Goal: Register for event/course: Register for event/course

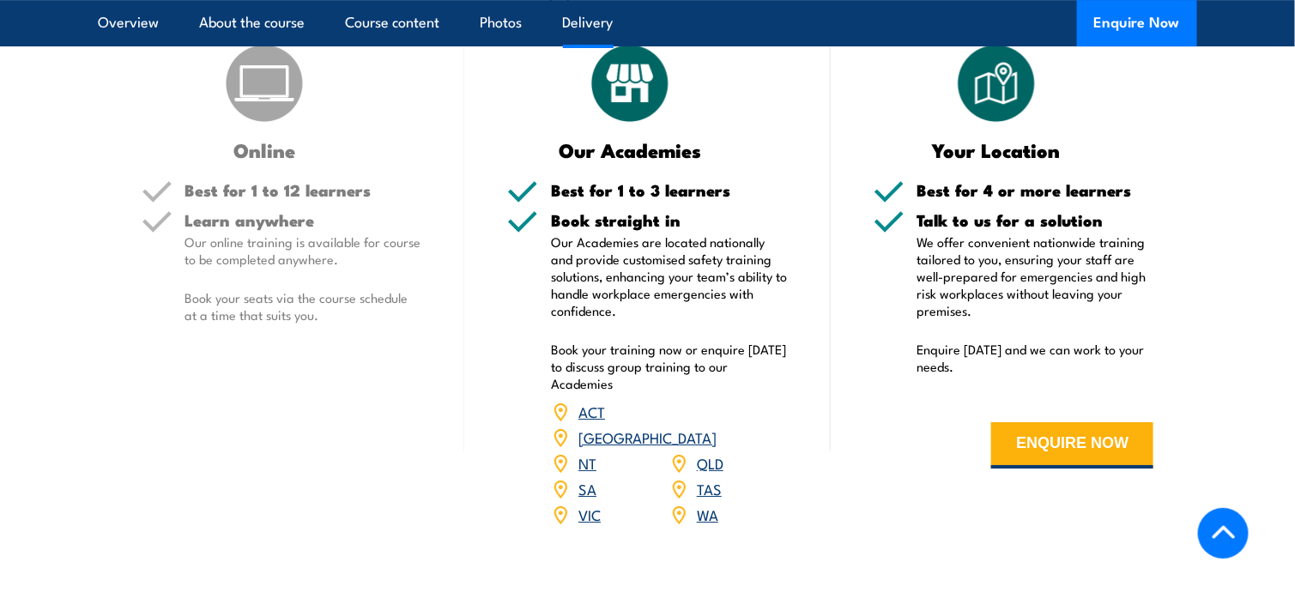
scroll to position [2318, 0]
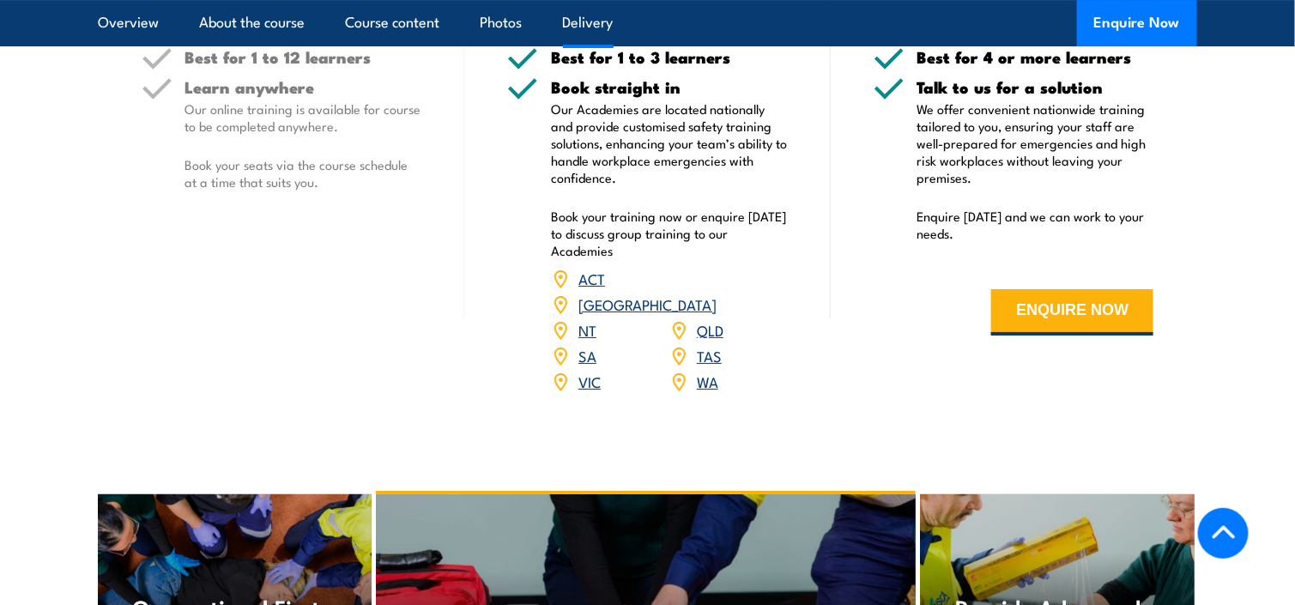
click at [564, 391] on img at bounding box center [560, 382] width 19 height 19
click at [589, 391] on link "VIC" at bounding box center [590, 381] width 22 height 21
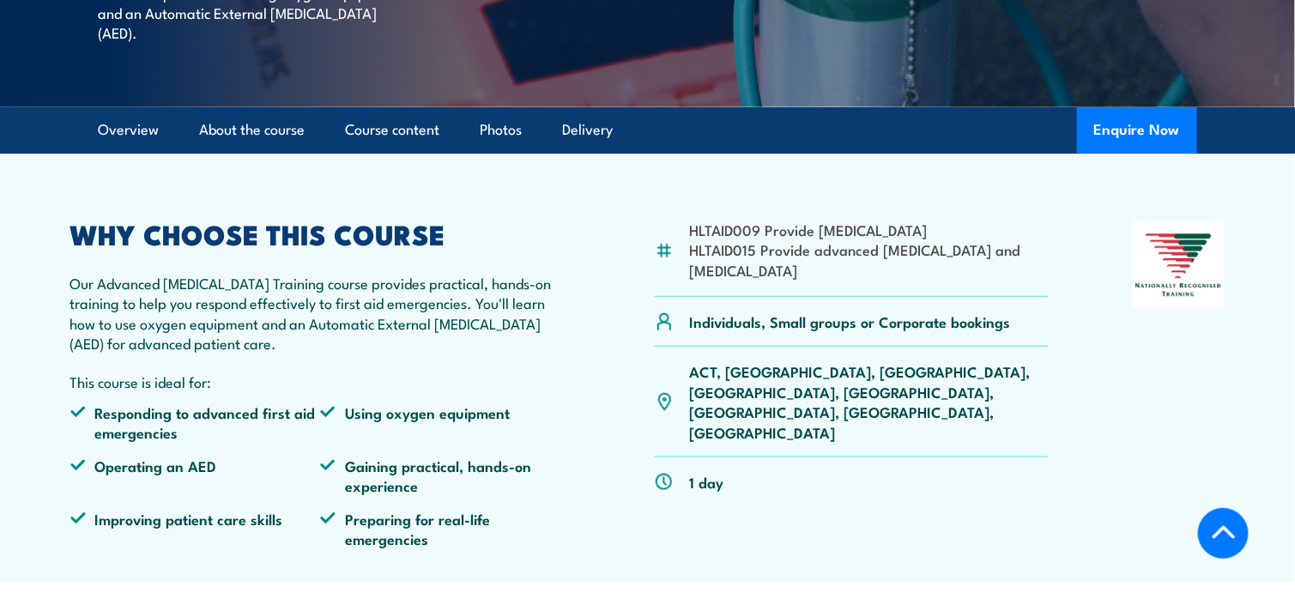
scroll to position [429, 0]
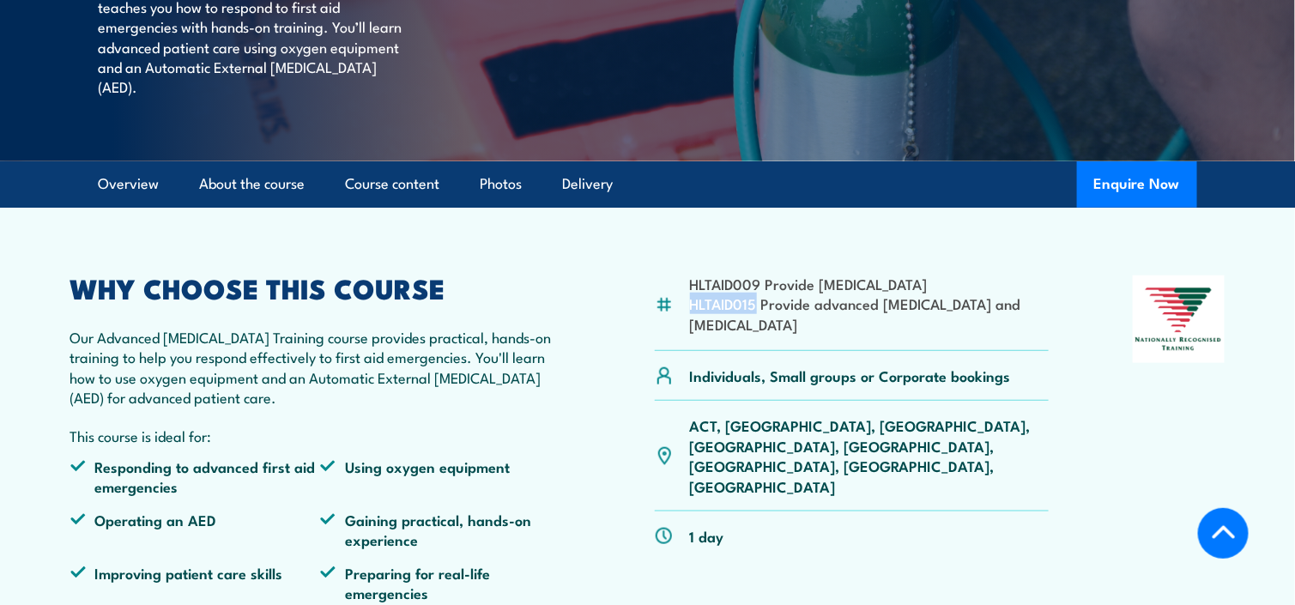
drag, startPoint x: 755, startPoint y: 322, endPoint x: 689, endPoint y: 324, distance: 65.3
click at [690, 324] on li "HLTAID015 Provide advanced [MEDICAL_DATA] and [MEDICAL_DATA]" at bounding box center [870, 314] width 360 height 40
copy li "HLTAID015"
